Goal: Find specific page/section: Find specific page/section

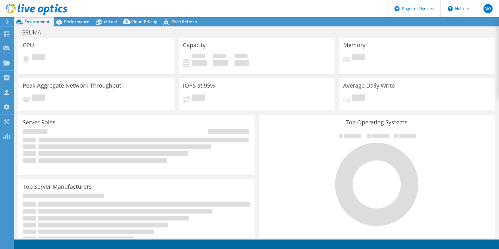
select select "USWest"
select select "USD"
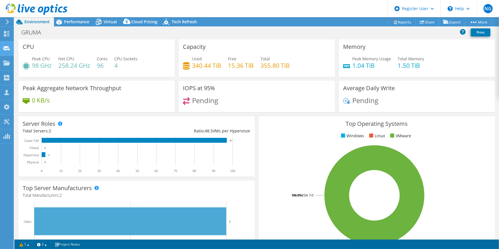
drag, startPoint x: 4, startPoint y: 20, endPoint x: 17, endPoint y: 51, distance: 33.2
click at [4, 20] on div at bounding box center [6, 21] width 6 height 5
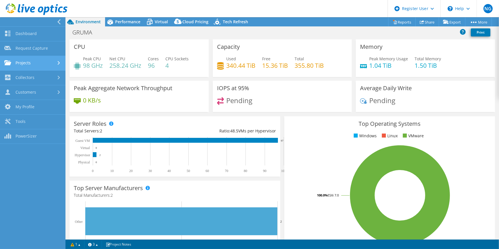
click at [33, 68] on link "Projects" at bounding box center [32, 63] width 65 height 15
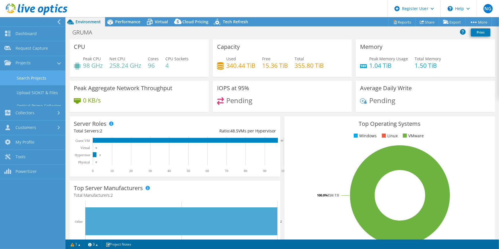
click at [38, 77] on link "Search Projects" at bounding box center [32, 78] width 65 height 15
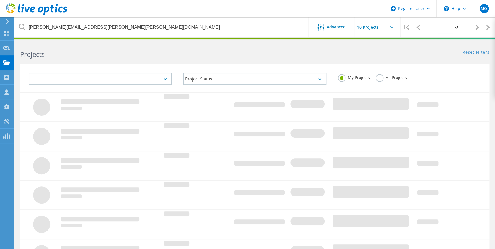
type input "1"
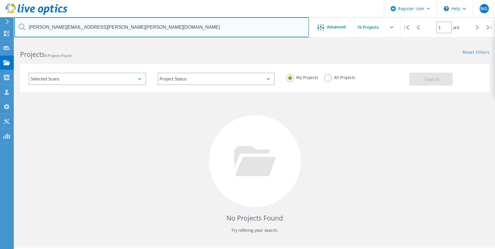
drag, startPoint x: 112, startPoint y: 24, endPoint x: 17, endPoint y: 21, distance: 95.1
click at [17, 21] on input "sean.daniels@musco.com" at bounding box center [161, 27] width 295 height 20
paste input "wilsone@ottumwa.us"
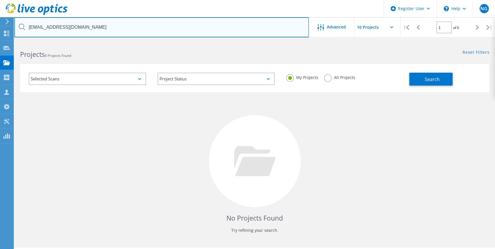
type input "wilsone@ottumwa.us"
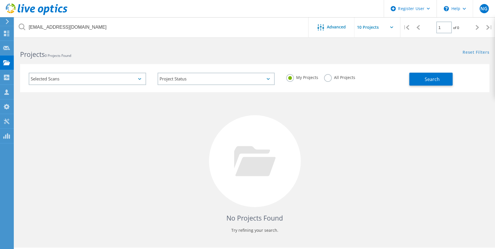
click at [332, 76] on label "All Projects" at bounding box center [339, 76] width 31 height 5
click at [0, 0] on input "All Projects" at bounding box center [0, 0] width 0 height 0
click at [413, 82] on button "Search" at bounding box center [430, 79] width 43 height 13
drag, startPoint x: 427, startPoint y: 113, endPoint x: 424, endPoint y: 111, distance: 3.3
click at [427, 112] on div "No Projects Found Try refining your search." at bounding box center [254, 166] width 469 height 148
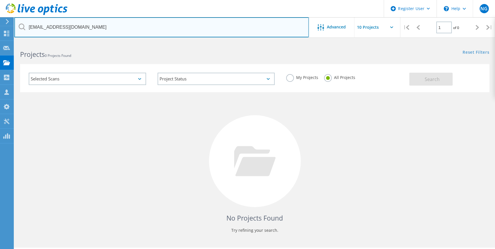
click at [123, 30] on input "wilsone@ottumwa.us" at bounding box center [161, 27] width 295 height 20
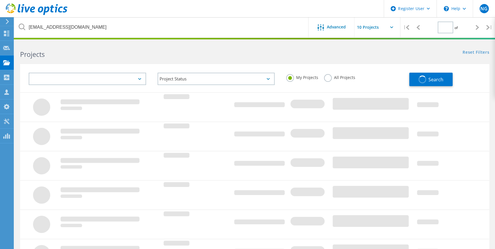
type input "1"
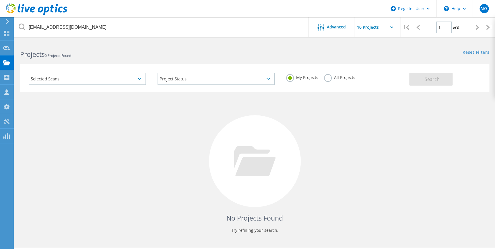
click at [422, 70] on div "Search" at bounding box center [447, 76] width 77 height 19
click at [333, 78] on label "All Projects" at bounding box center [339, 76] width 31 height 5
click at [0, 0] on input "All Projects" at bounding box center [0, 0] width 0 height 0
click at [429, 75] on button "Search" at bounding box center [430, 79] width 43 height 13
